Goal: Purchase product/service

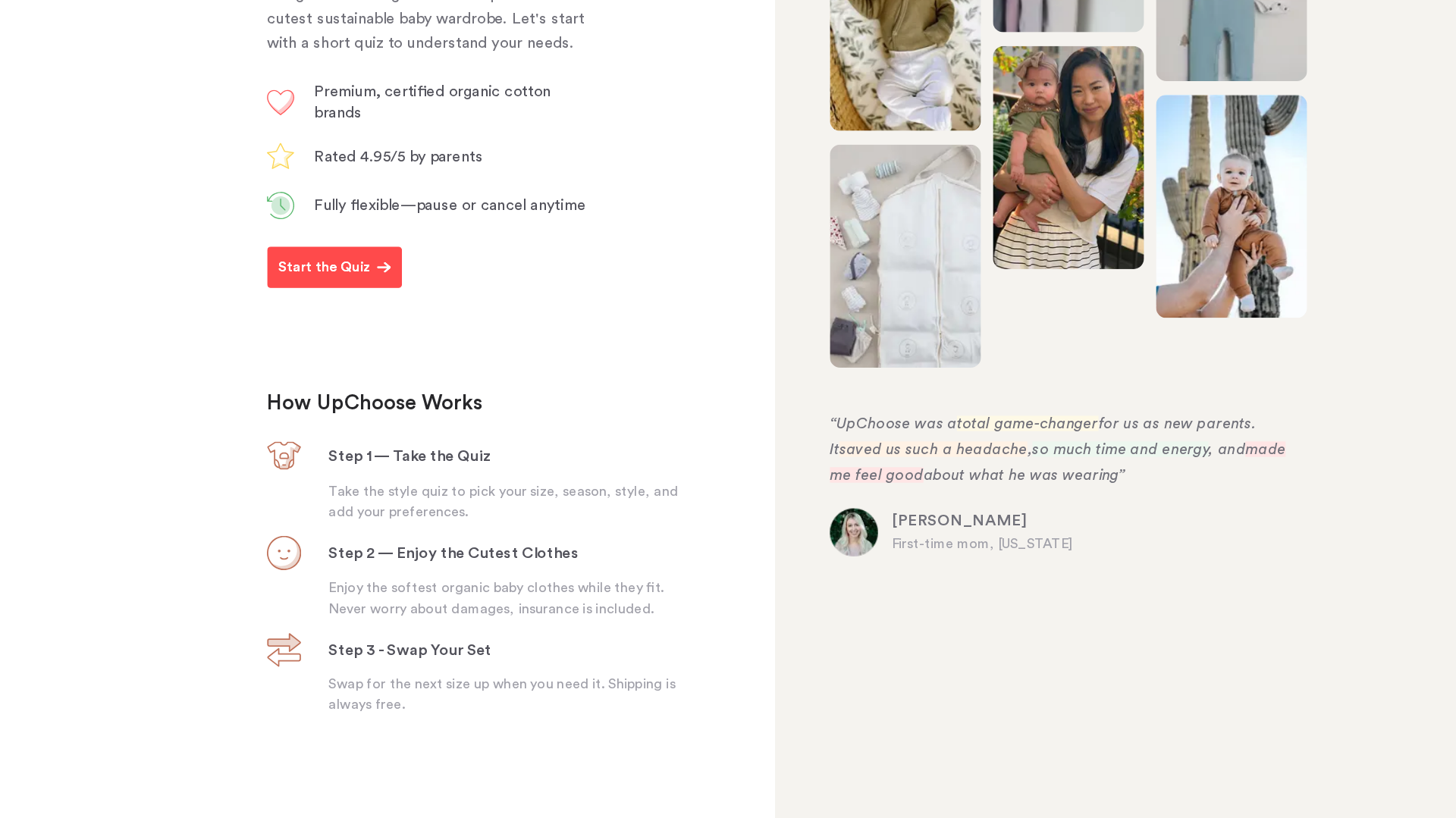
click at [336, 343] on button "Start the Quiz" at bounding box center [326, 331] width 119 height 36
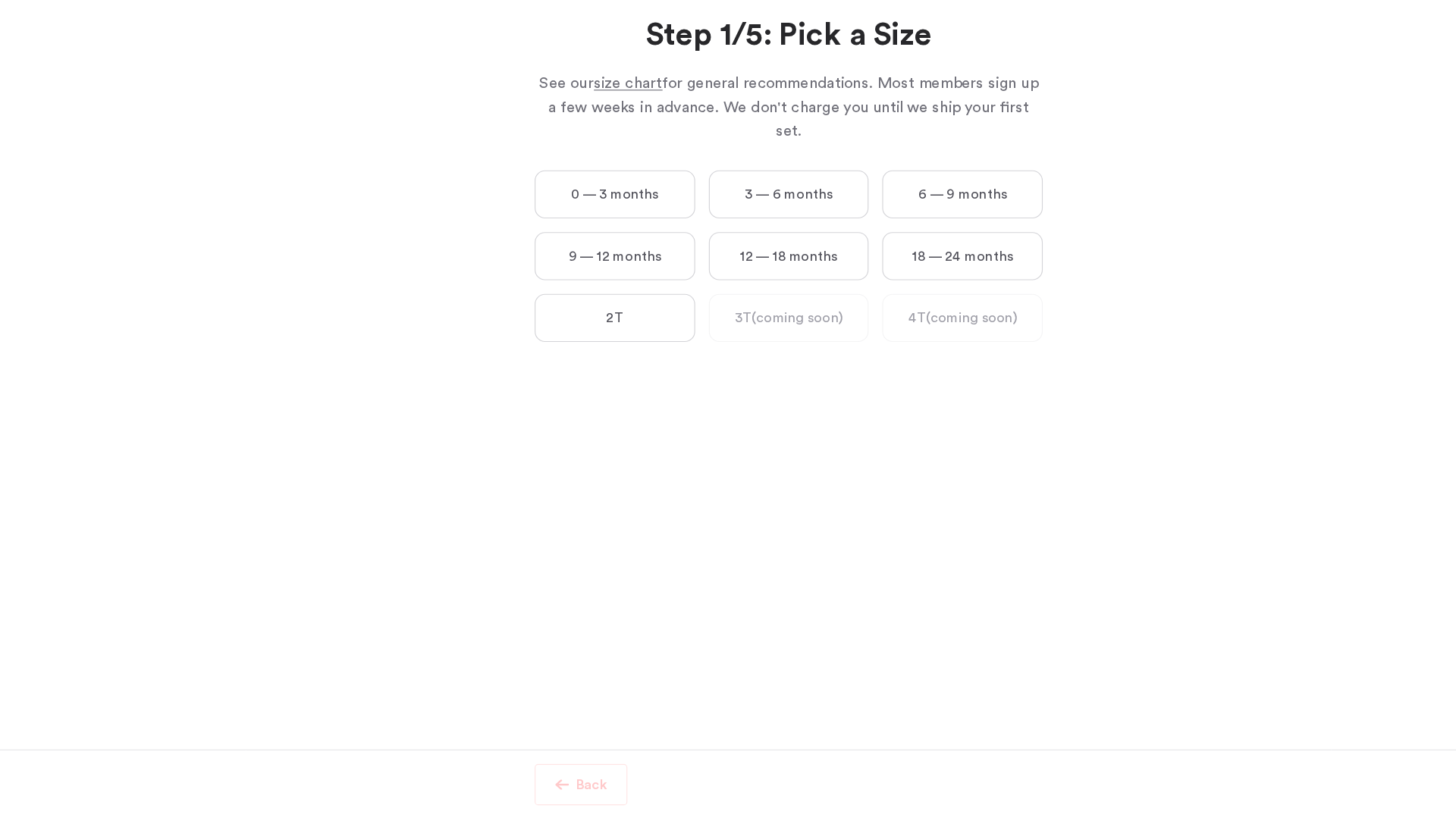
click at [525, 258] on label "0 — 3 months" at bounding box center [574, 267] width 142 height 42
click at [0, 0] on months "0 — 3 months" at bounding box center [0, 0] width 0 height 0
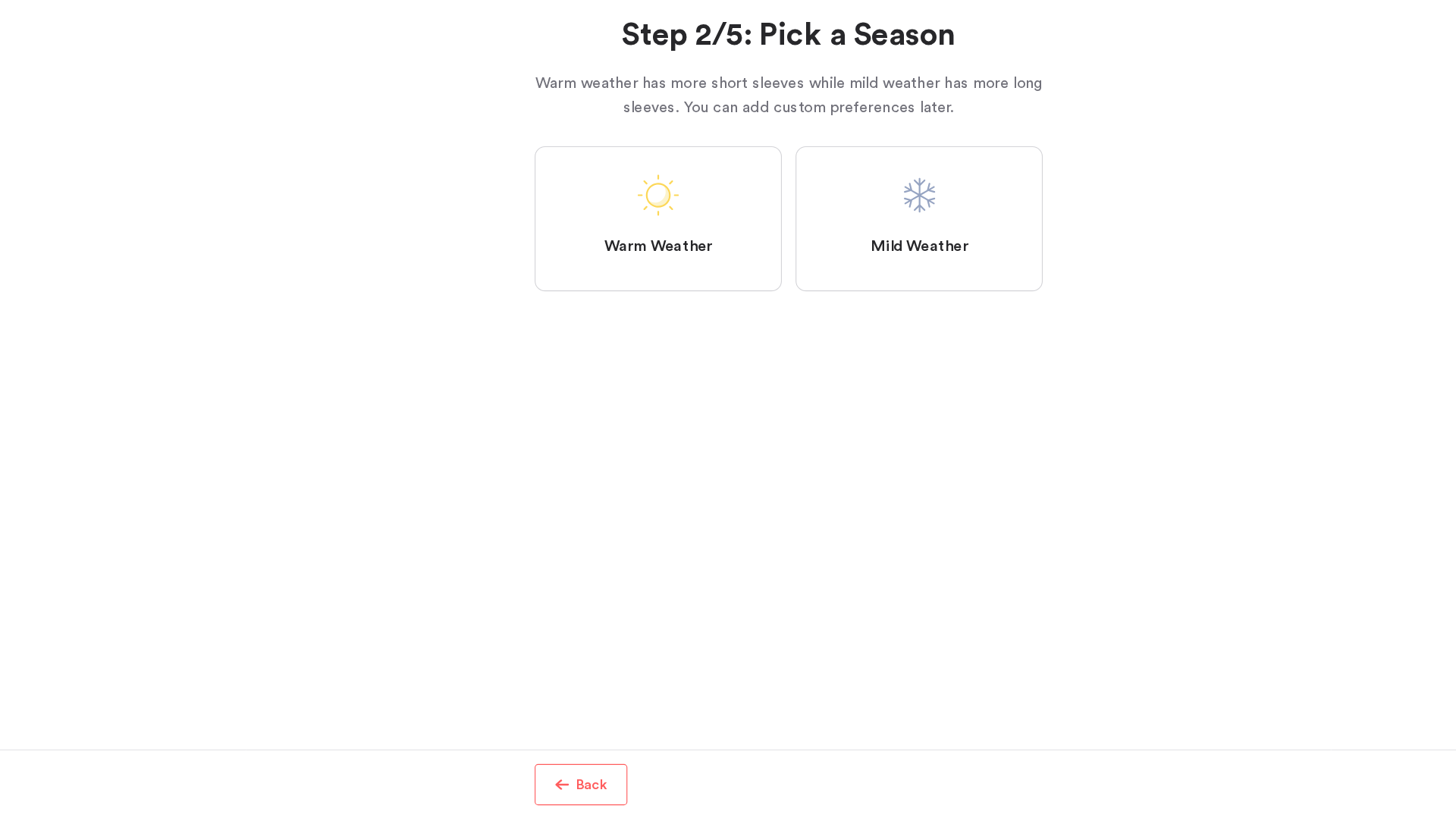
click at [586, 284] on label "Warm Weather" at bounding box center [613, 288] width 219 height 128
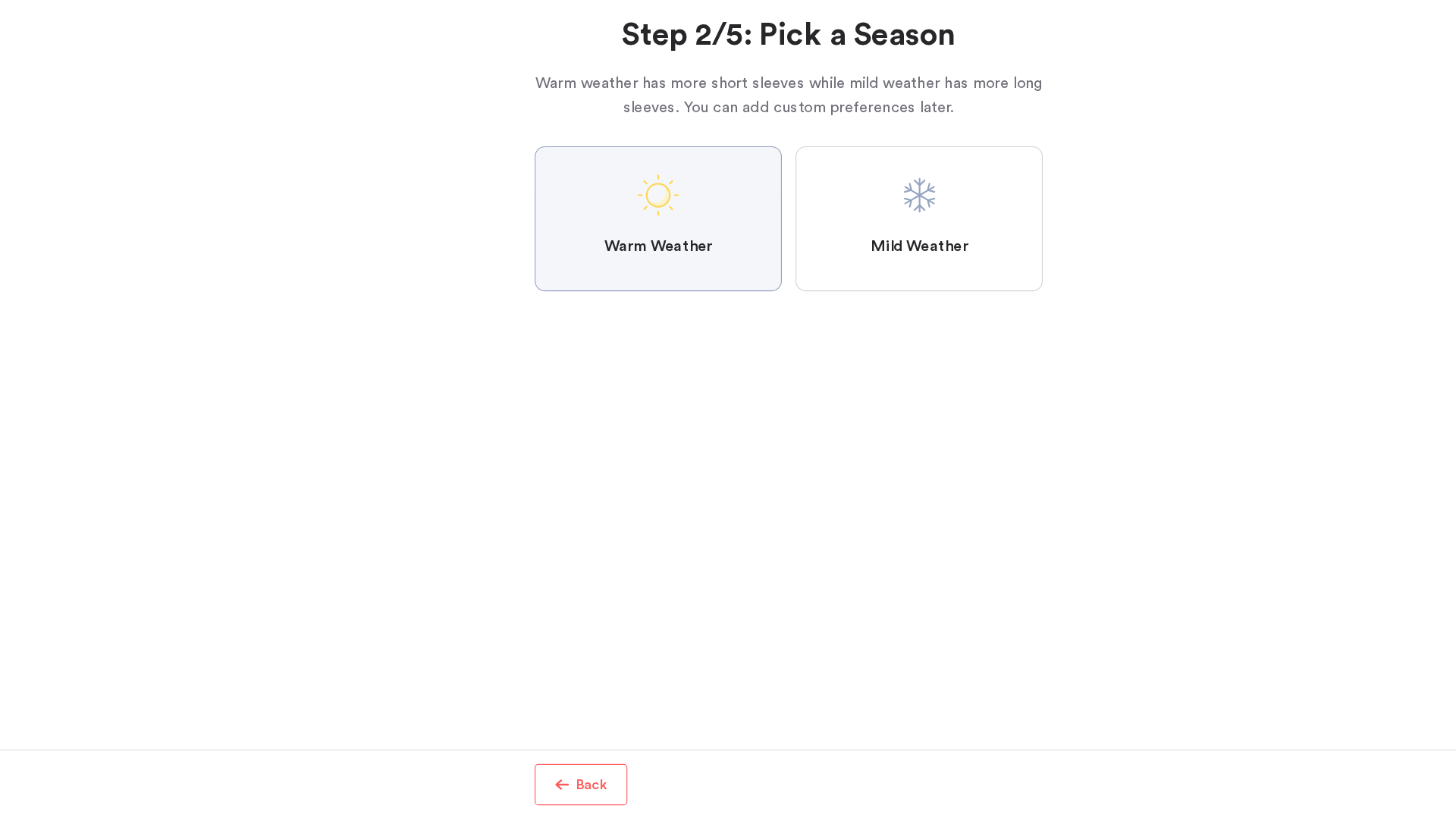
click at [0, 0] on Weather "Warm Weather" at bounding box center [0, 0] width 0 height 0
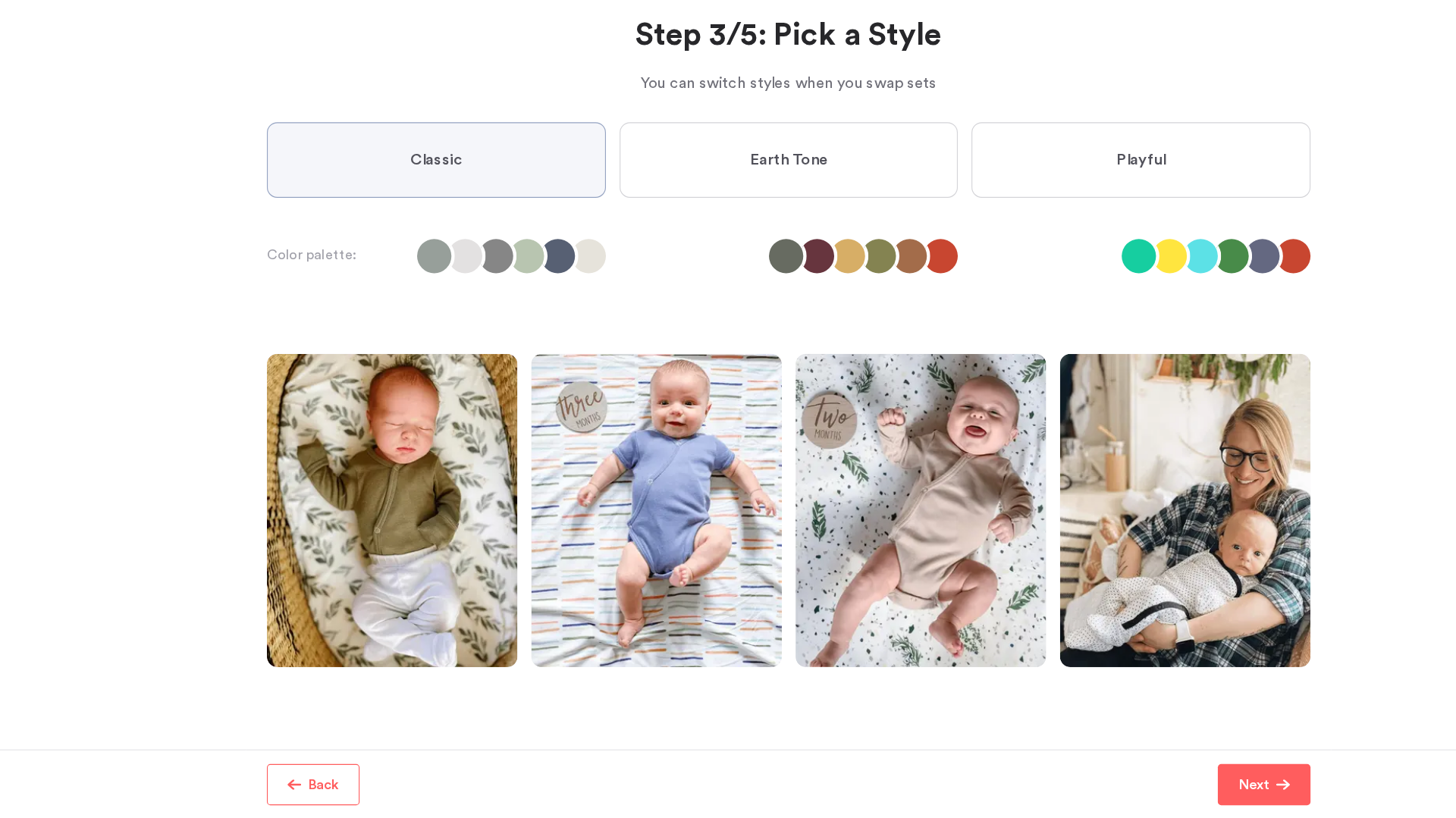
click at [693, 242] on label "Earth Tone" at bounding box center [728, 237] width 299 height 67
click at [0, 0] on Tone "Earth Tone" at bounding box center [0, 0] width 0 height 0
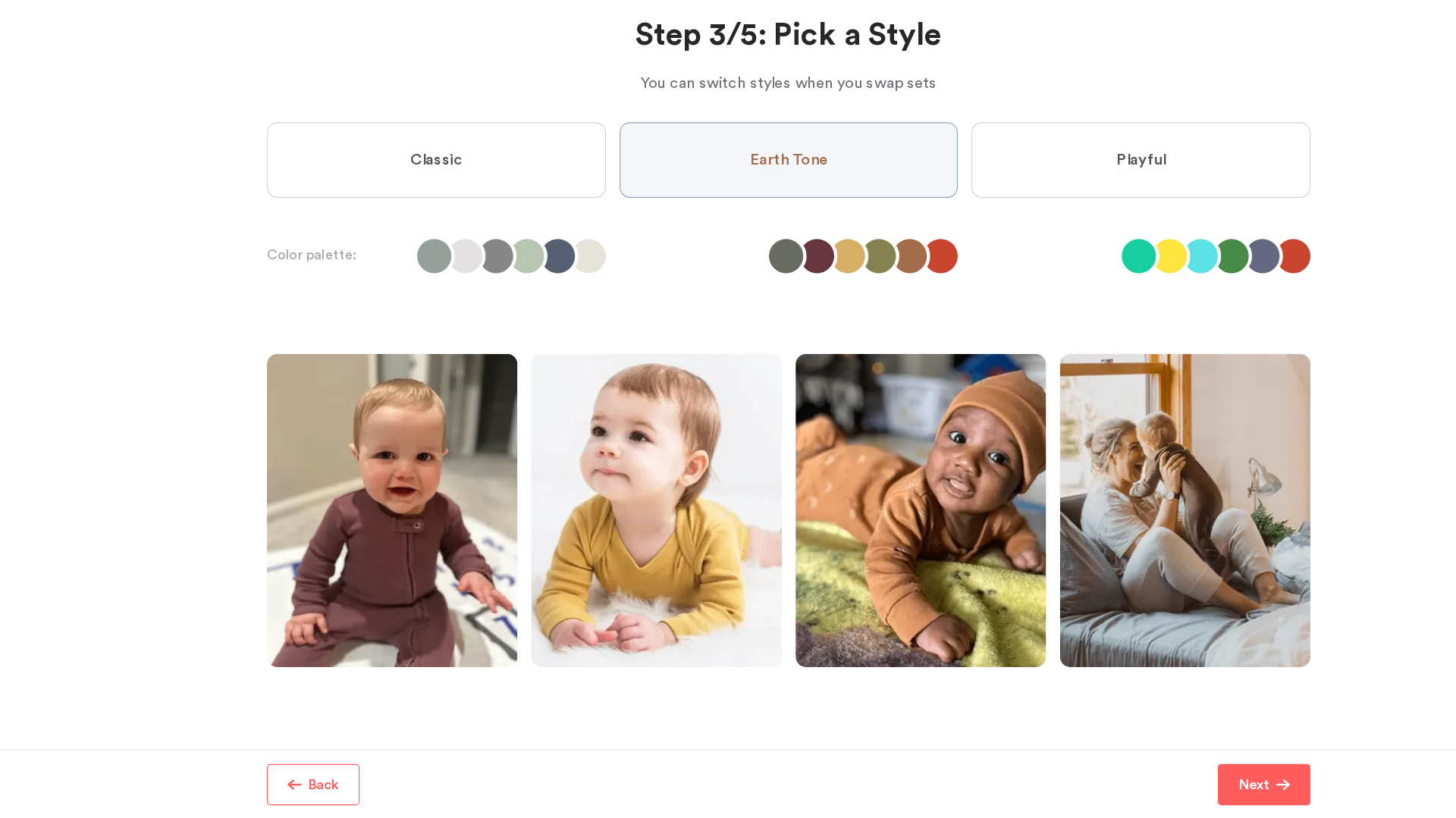
click at [948, 233] on label "Playful" at bounding box center [1039, 237] width 299 height 67
click at [0, 0] on input "Playful" at bounding box center [0, 0] width 0 height 0
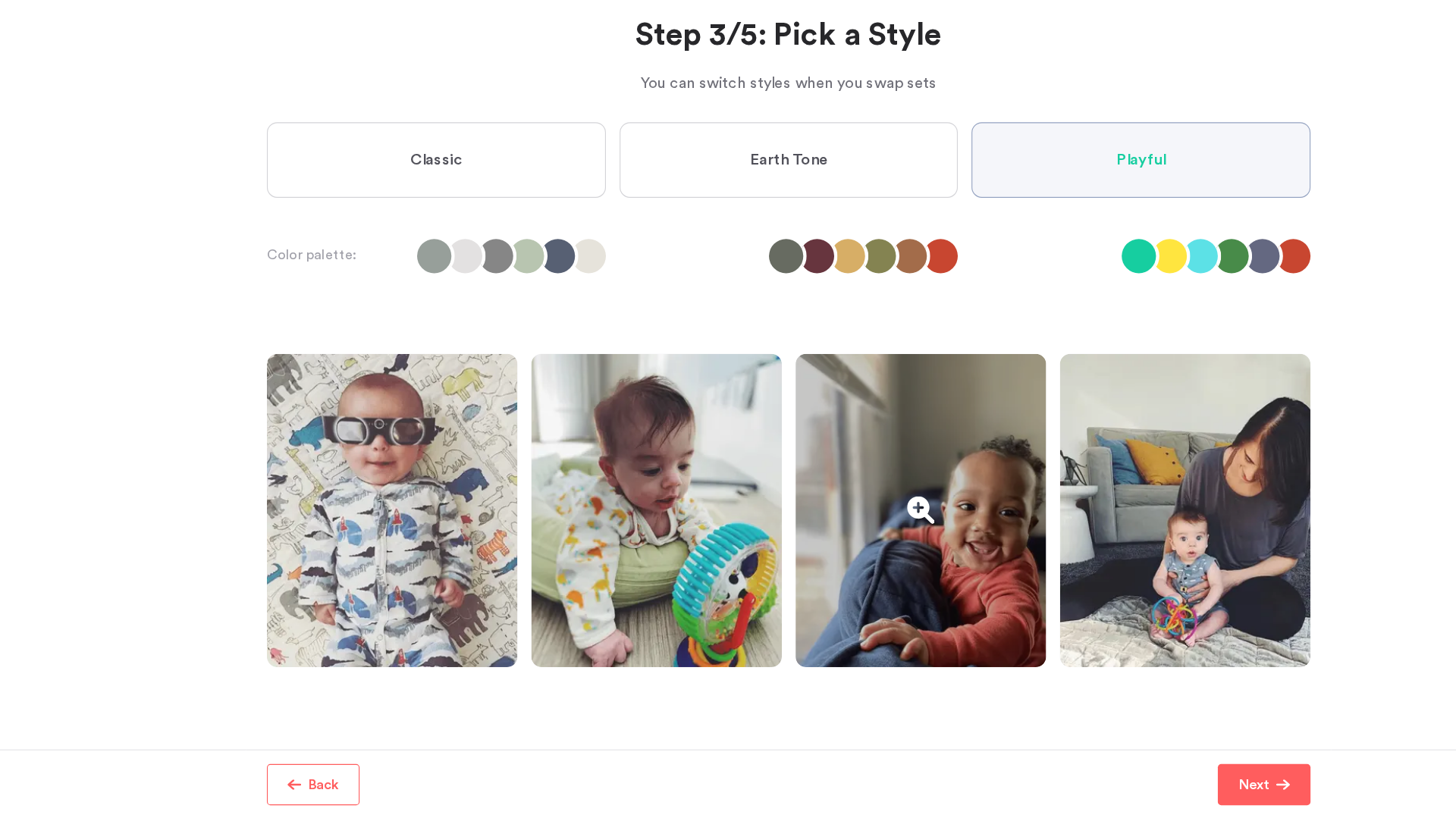
scroll to position [58, 0]
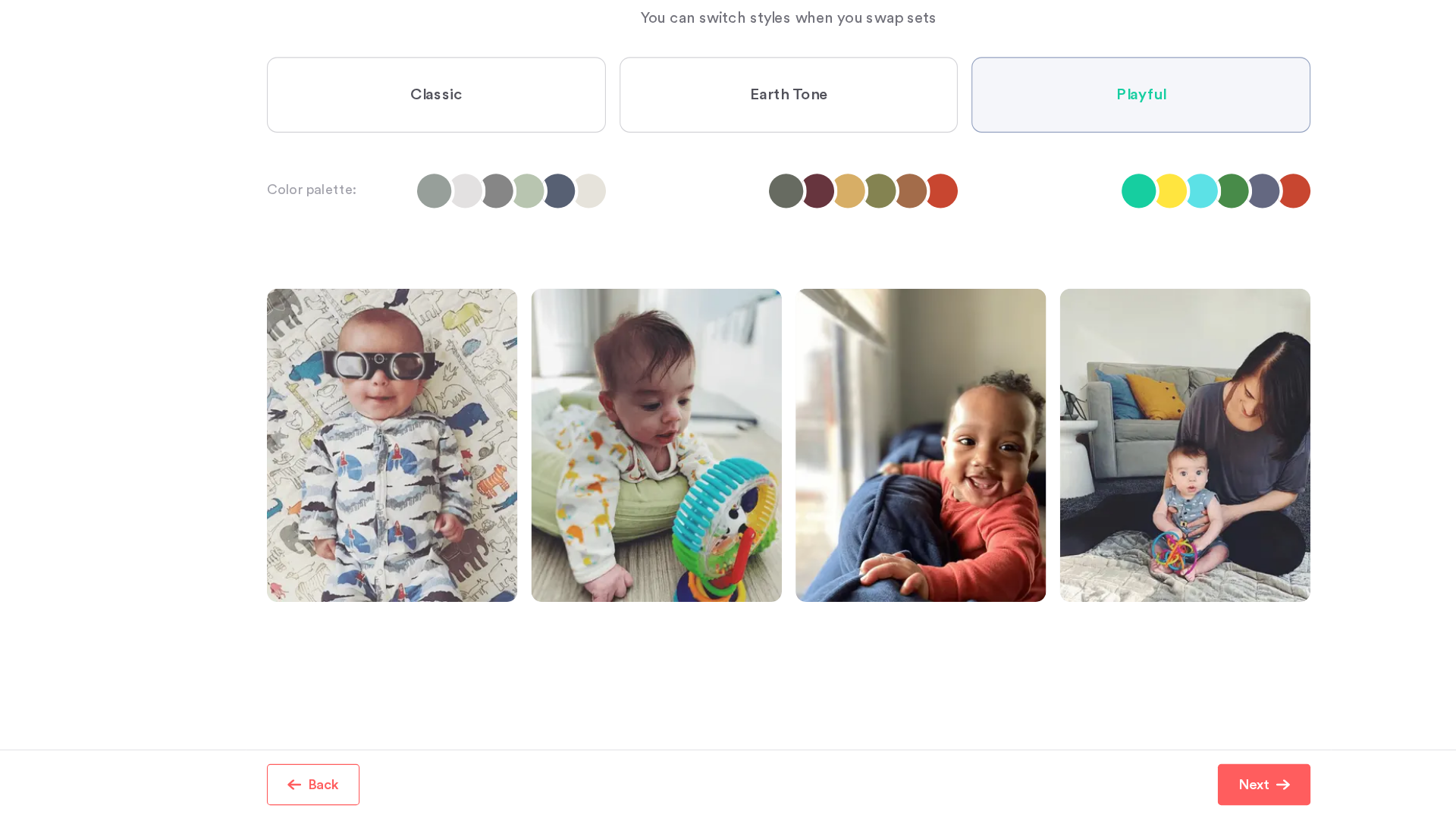
click at [387, 128] on div "Step 3/5: Pick a Style You can switch styles when you swap sets Step 3/5: Pick …" at bounding box center [728, 380] width 922 height 755
click at [392, 174] on label "Classic" at bounding box center [416, 179] width 299 height 67
click at [0, 0] on input "Classic" at bounding box center [0, 0] width 0 height 0
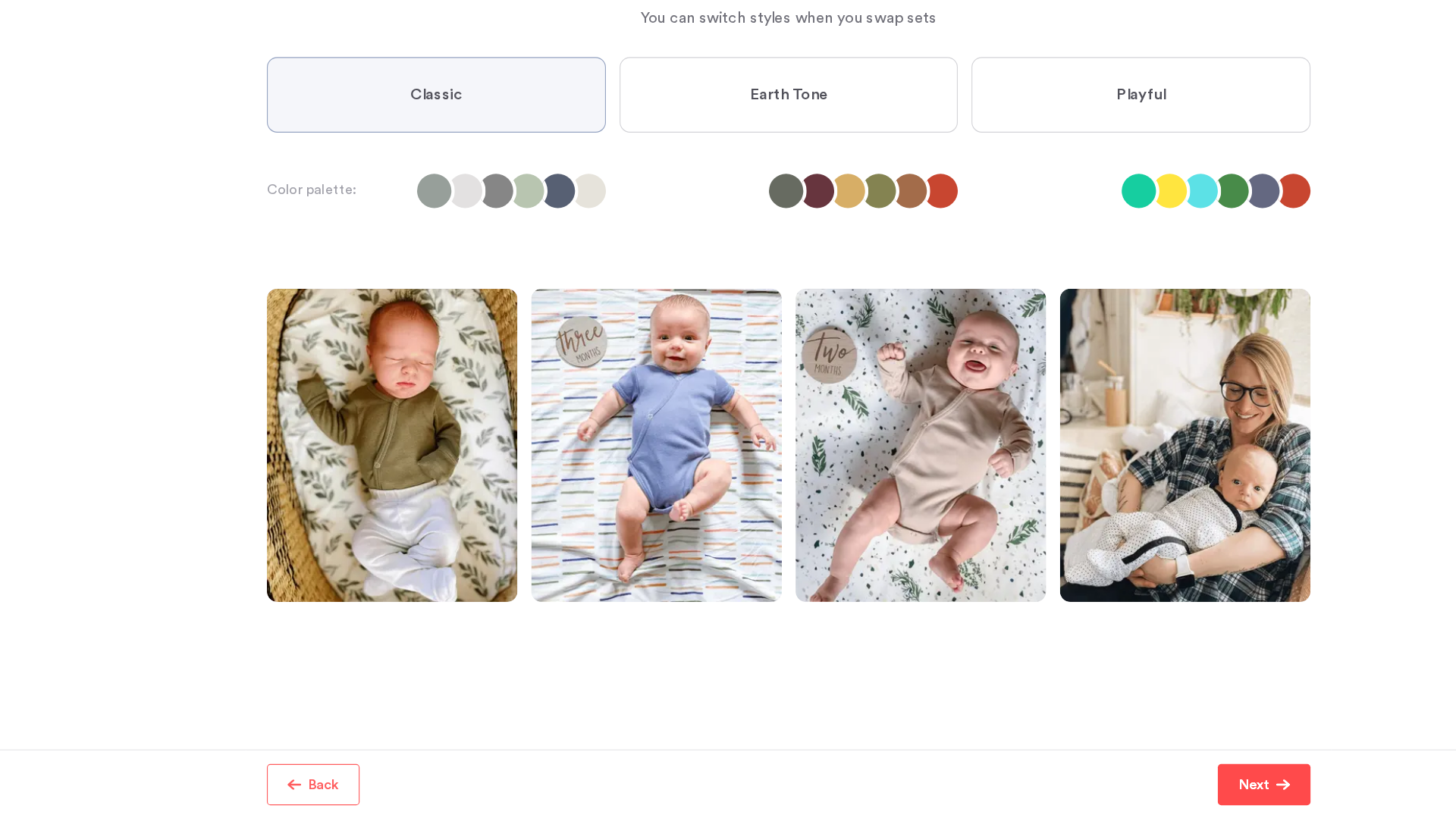
click at [1133, 789] on p "Next" at bounding box center [1139, 788] width 27 height 18
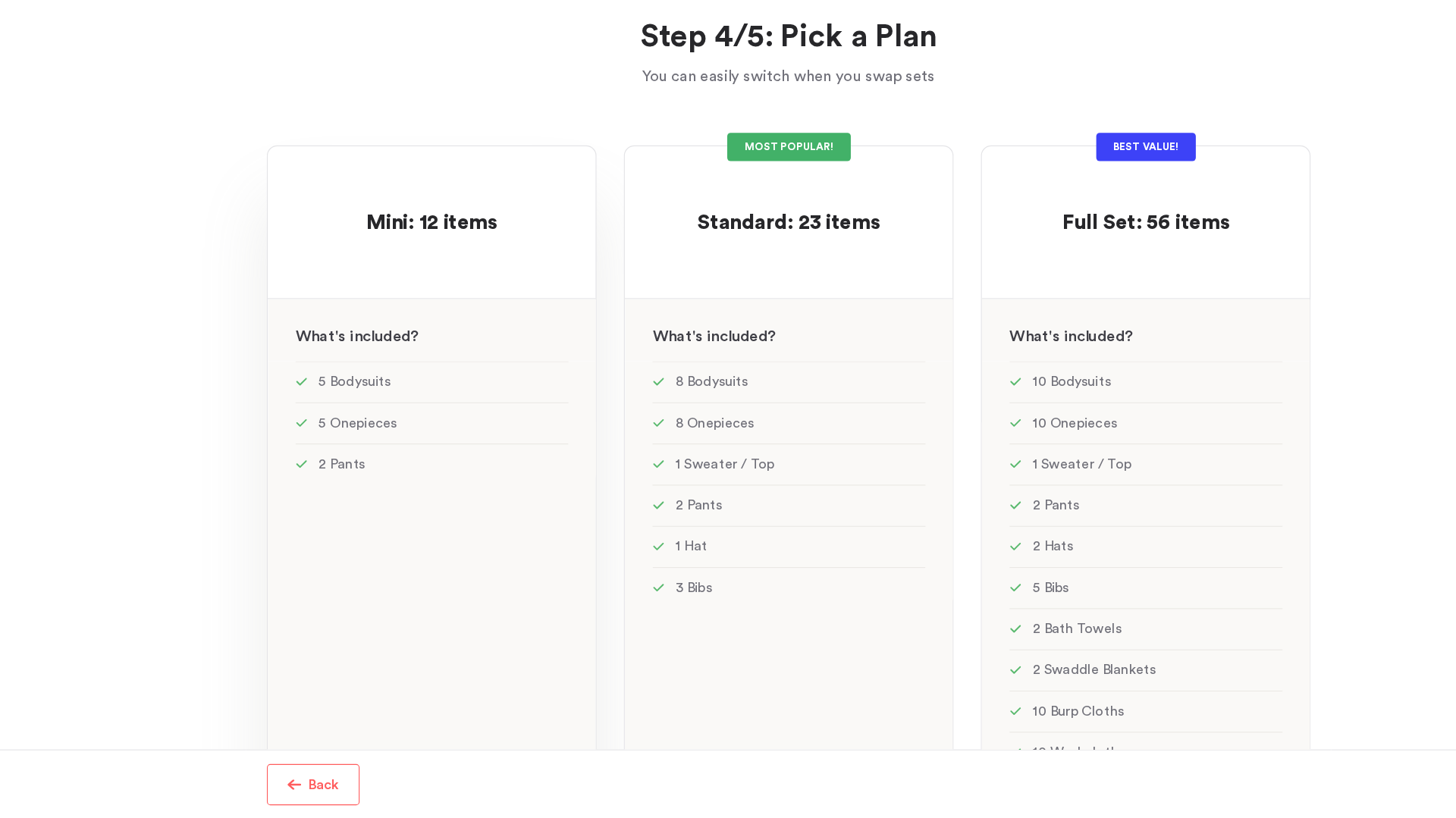
click at [515, 301] on div "Mini: 12 items Mini: 12 items" at bounding box center [412, 277] width 241 height 56
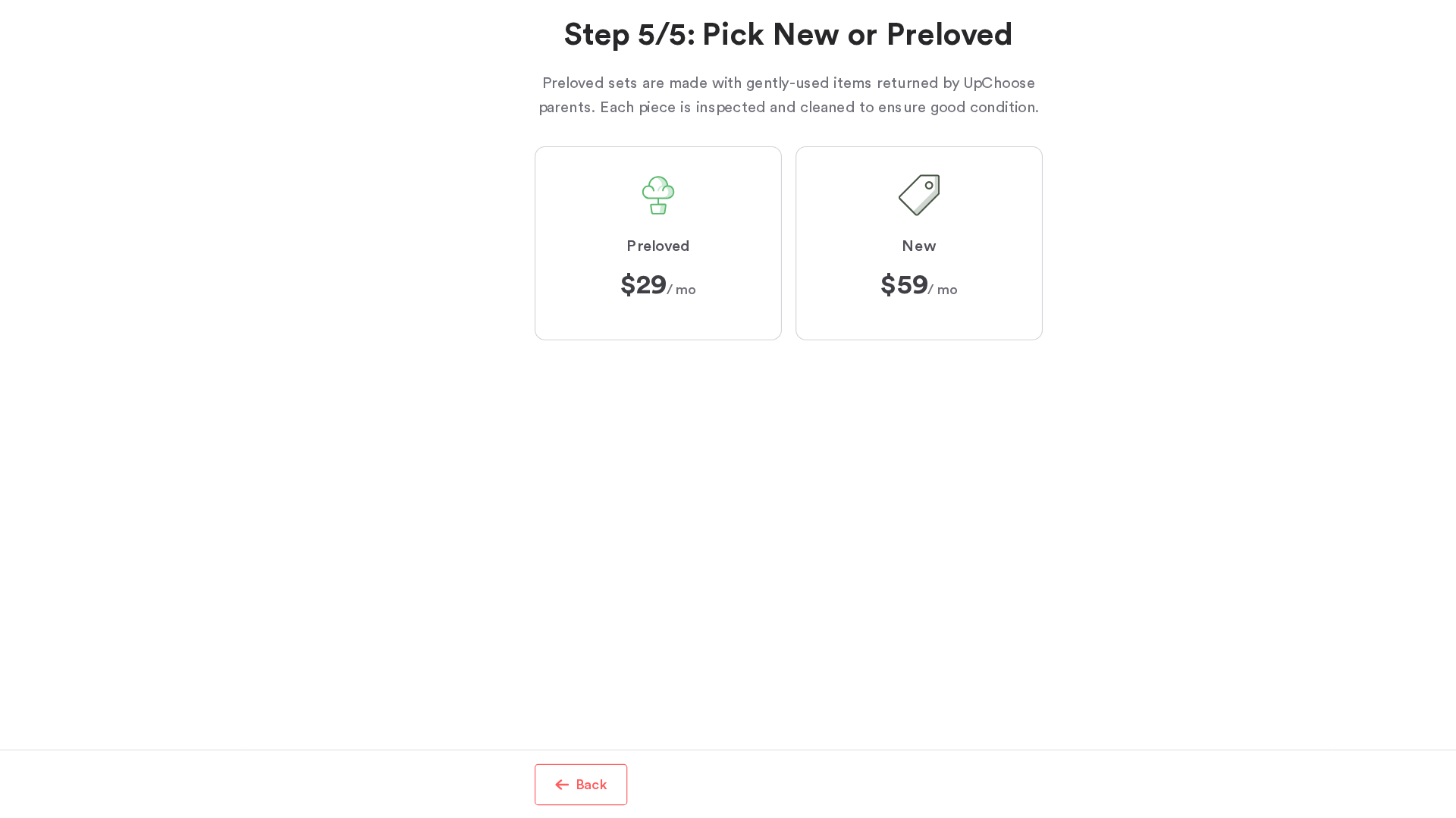
click at [668, 350] on label "Preloved $29 $29 / mo" at bounding box center [613, 310] width 219 height 172
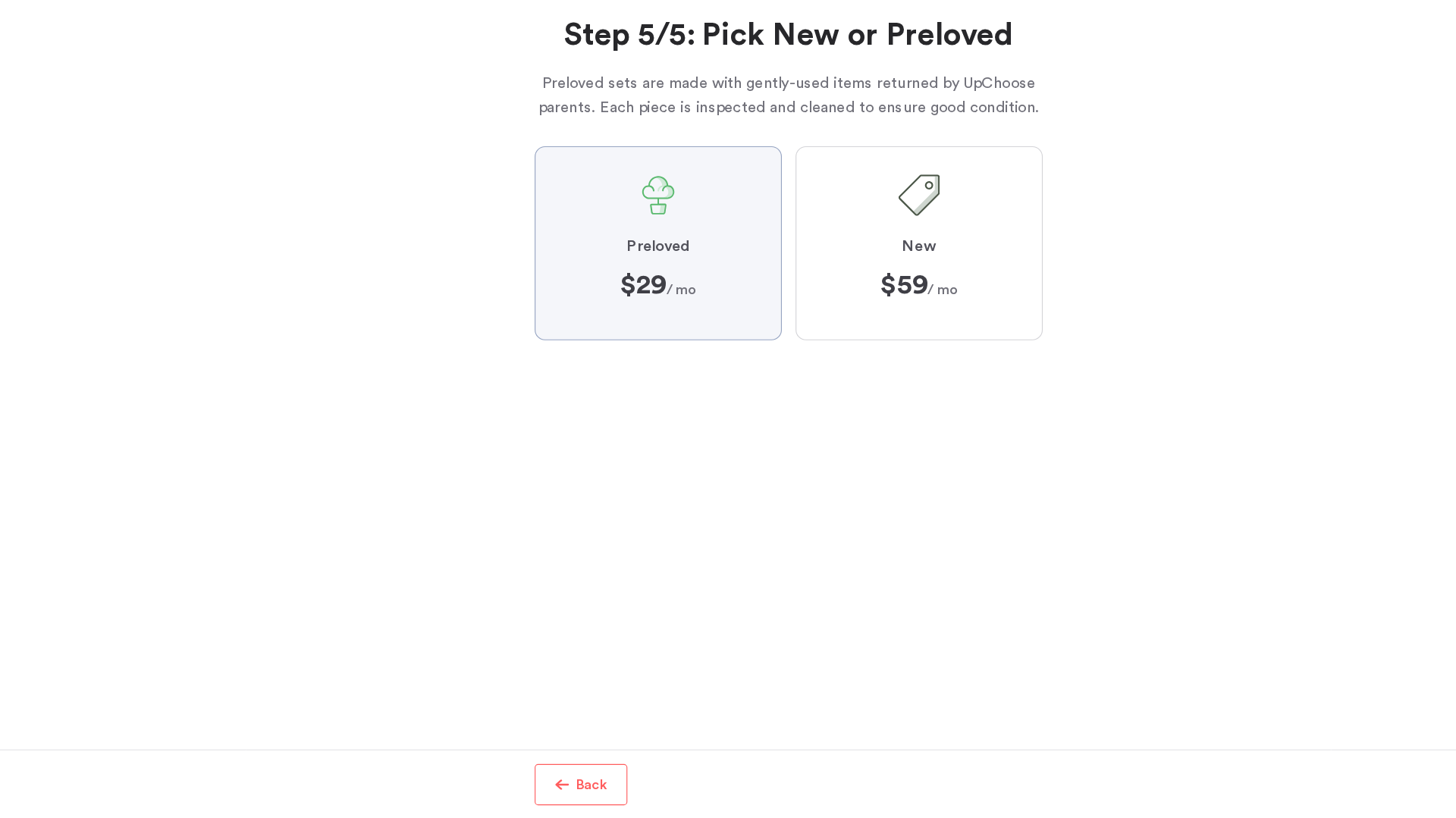
click at [0, 0] on input "Preloved $29 $29 / mo" at bounding box center [0, 0] width 0 height 0
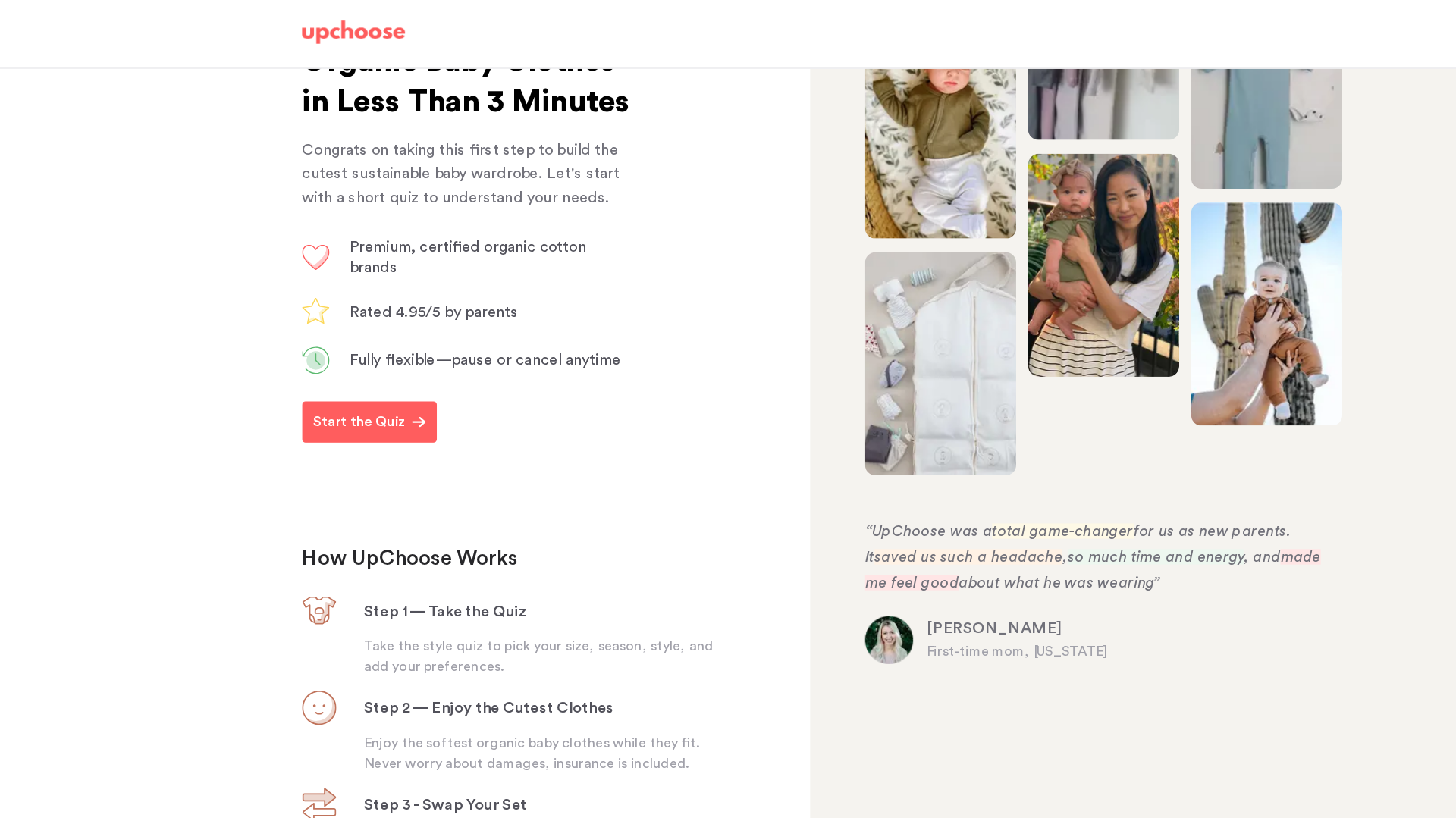
scroll to position [230, 0]
